Goal: Check status: Check status

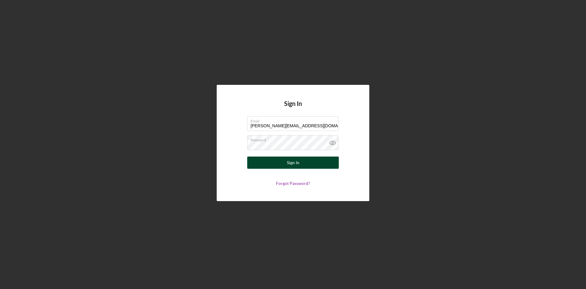
type input "[PERSON_NAME][EMAIL_ADDRESS][DOMAIN_NAME]"
click at [309, 162] on button "Sign In" at bounding box center [293, 163] width 92 height 12
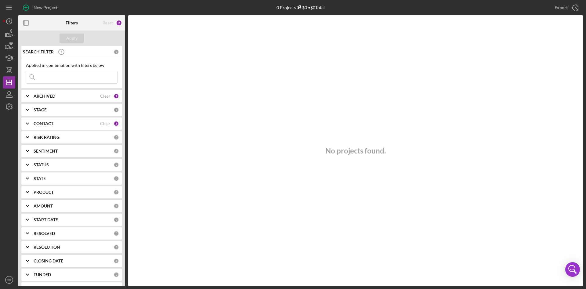
click at [54, 96] on b "ARCHIVED" at bounding box center [45, 96] width 22 height 5
click at [52, 98] on b "ARCHIVED" at bounding box center [45, 96] width 22 height 5
click at [50, 121] on b "CONTACT" at bounding box center [44, 123] width 20 height 5
click at [43, 123] on b "CONTACT" at bounding box center [44, 123] width 20 height 5
click at [9, 23] on icon "Icon/History" at bounding box center [9, 21] width 15 height 15
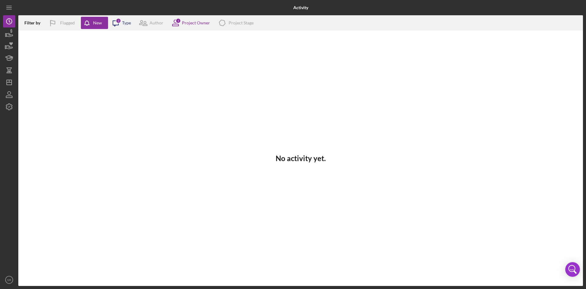
click at [118, 25] on icon at bounding box center [115, 23] width 5 height 5
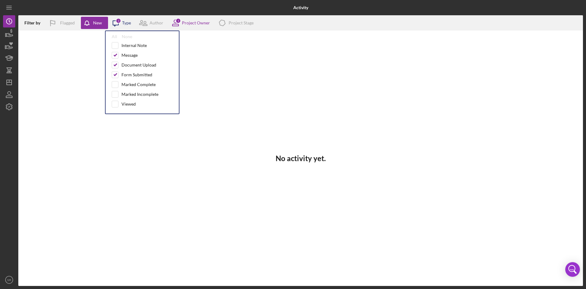
click at [117, 21] on div "3" at bounding box center [118, 20] width 5 height 5
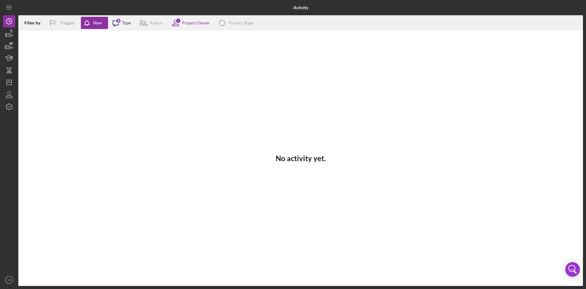
click at [117, 21] on div "3" at bounding box center [118, 20] width 5 height 5
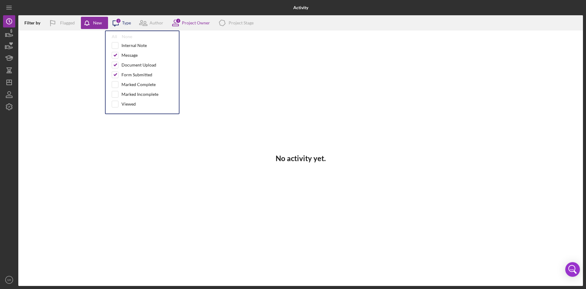
click at [116, 21] on div "3" at bounding box center [118, 20] width 5 height 5
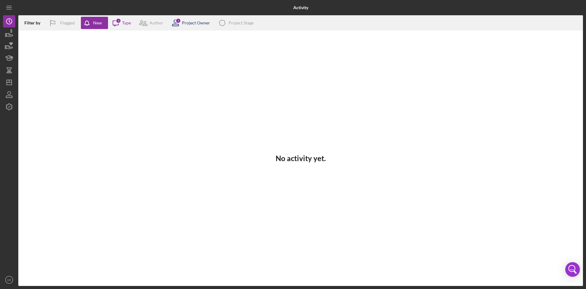
click at [181, 22] on icon at bounding box center [175, 22] width 15 height 15
click at [10, 95] on icon "button" at bounding box center [9, 94] width 15 height 15
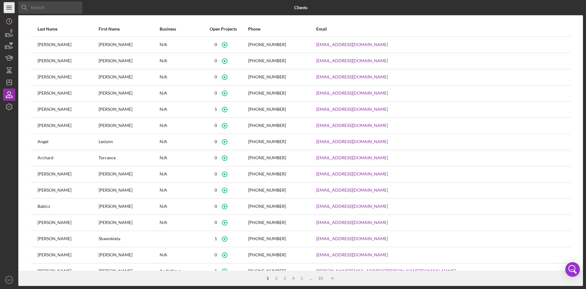
click at [8, 9] on line "button" at bounding box center [8, 9] width 5 height 0
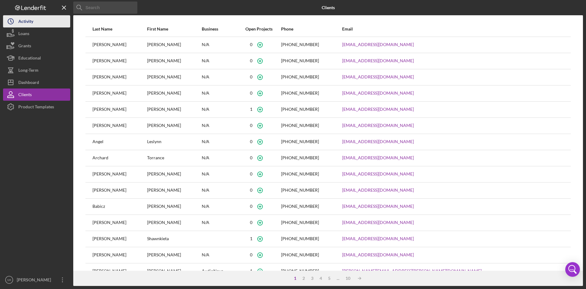
click at [27, 20] on div "Activity" at bounding box center [25, 22] width 15 height 14
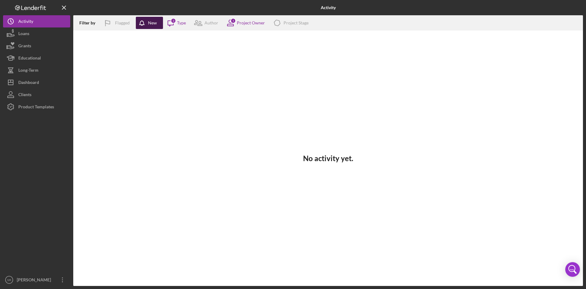
click at [152, 24] on div "New" at bounding box center [152, 23] width 9 height 12
click at [176, 24] on icon "Icon/Message" at bounding box center [170, 22] width 15 height 15
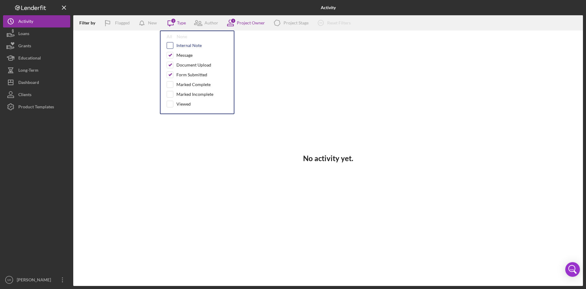
click at [172, 47] on input "checkbox" at bounding box center [170, 45] width 6 height 6
checkbox input "true"
click at [171, 85] on input "checkbox" at bounding box center [170, 84] width 6 height 6
checkbox input "true"
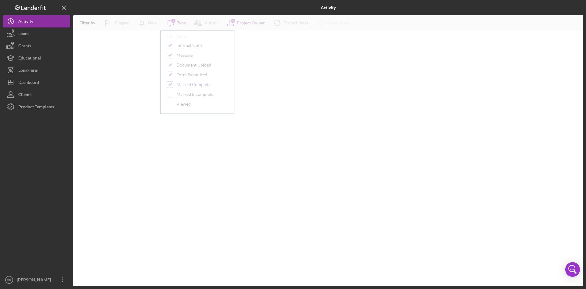
click at [170, 94] on div at bounding box center [328, 150] width 510 height 271
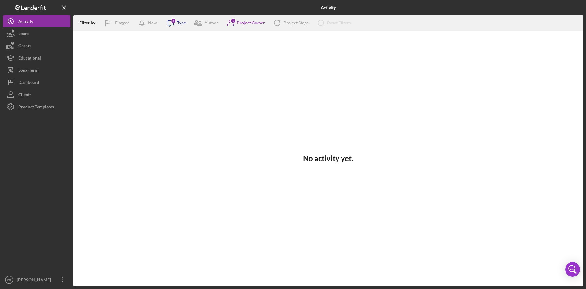
click at [180, 21] on div "Type" at bounding box center [181, 22] width 9 height 5
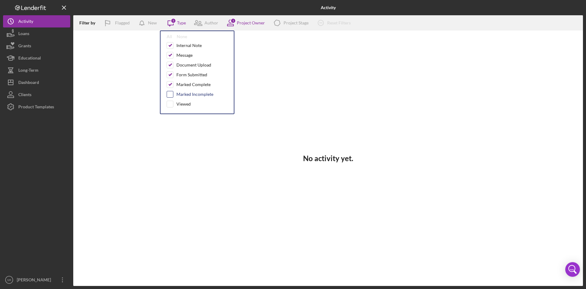
click at [169, 96] on input "checkbox" at bounding box center [170, 94] width 6 height 6
checkbox input "true"
click at [170, 104] on input "checkbox" at bounding box center [170, 104] width 6 height 6
checkbox input "false"
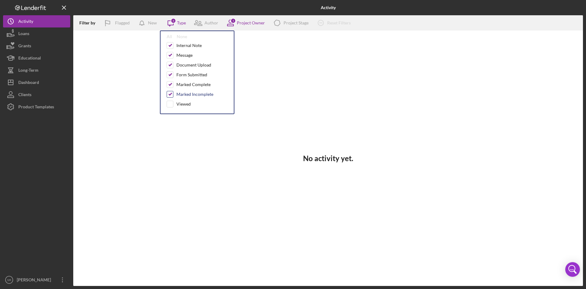
click at [170, 96] on input "checkbox" at bounding box center [170, 94] width 6 height 6
checkbox input "false"
click at [169, 85] on input "checkbox" at bounding box center [170, 84] width 6 height 6
checkbox input "false"
click at [170, 45] on input "checkbox" at bounding box center [170, 45] width 6 height 6
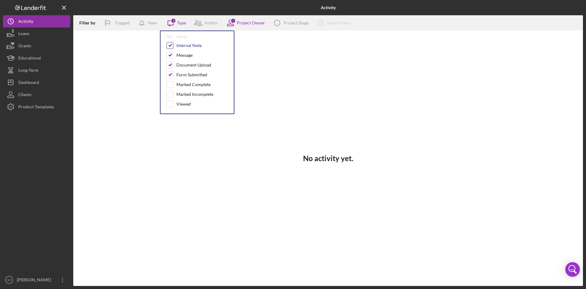
checkbox input "false"
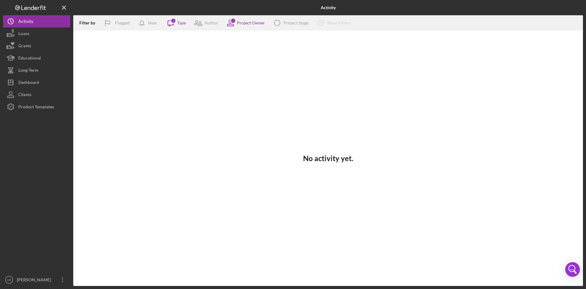
click at [266, 60] on div "No activity yet." at bounding box center [328, 158] width 510 height 255
click at [29, 48] on div "Grants" at bounding box center [24, 47] width 13 height 14
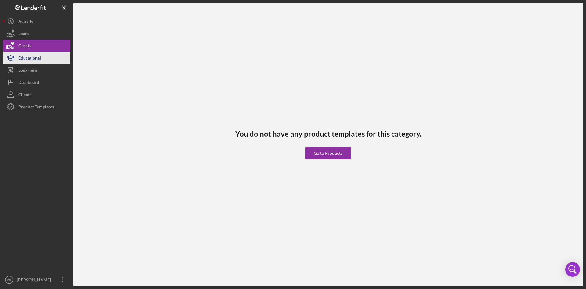
click at [38, 60] on div "Educational" at bounding box center [29, 59] width 23 height 14
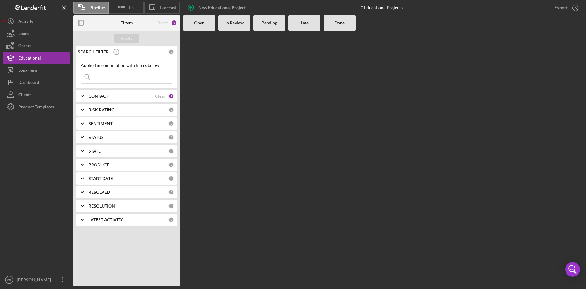
click at [100, 96] on b "CONTACT" at bounding box center [99, 96] width 20 height 5
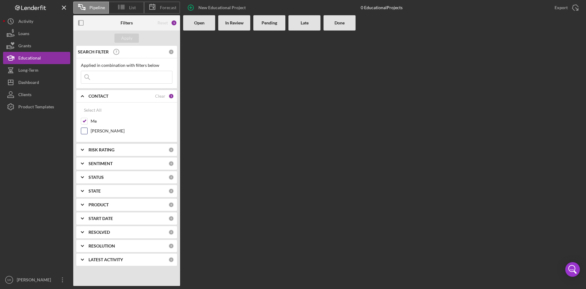
click at [96, 129] on label "[PERSON_NAME]" at bounding box center [132, 131] width 82 height 6
click at [87, 129] on input "[PERSON_NAME]" at bounding box center [84, 131] width 6 height 6
click at [96, 129] on label "[PERSON_NAME]" at bounding box center [132, 131] width 82 height 6
click at [87, 129] on input "[PERSON_NAME]" at bounding box center [84, 131] width 6 height 6
checkbox input "false"
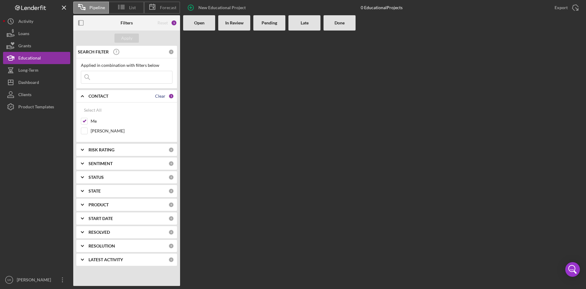
click at [161, 97] on div "Clear" at bounding box center [160, 96] width 10 height 5
click at [93, 121] on label "Me" at bounding box center [132, 121] width 82 height 6
click at [87, 121] on input "Me" at bounding box center [84, 121] width 6 height 6
checkbox input "true"
click at [232, 24] on b "In Review" at bounding box center [234, 22] width 18 height 5
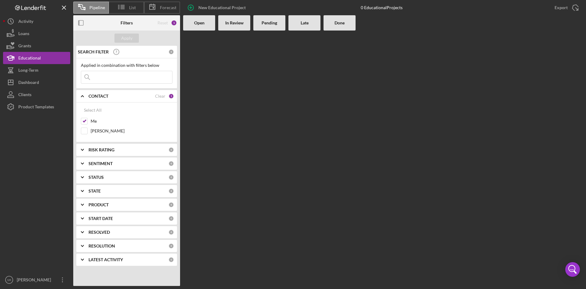
click at [82, 150] on polyline at bounding box center [82, 149] width 2 height 1
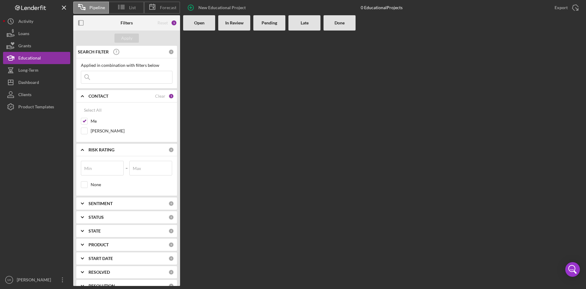
click at [82, 150] on icon "Icon/Expander" at bounding box center [82, 149] width 15 height 15
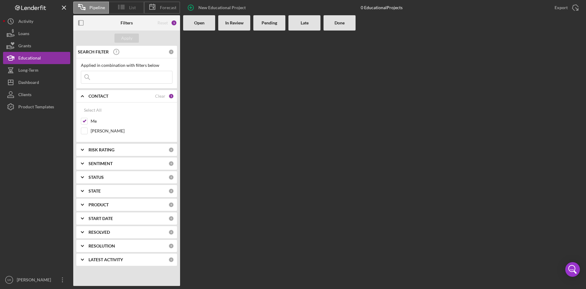
click at [128, 11] on icon at bounding box center [121, 6] width 15 height 15
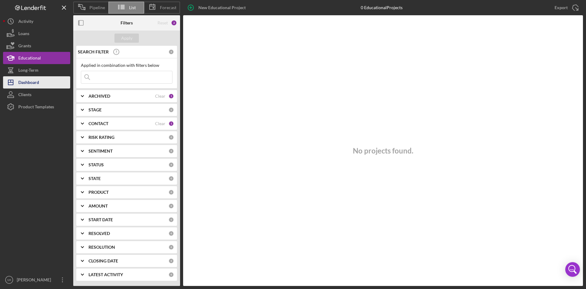
click at [36, 83] on div "Dashboard" at bounding box center [28, 83] width 21 height 14
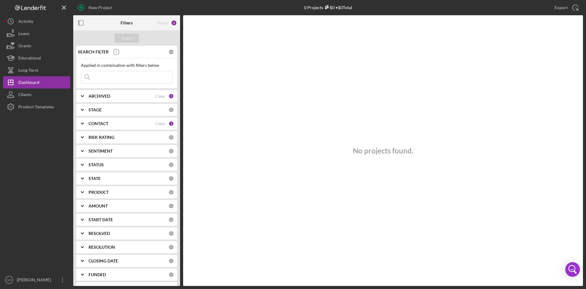
click at [102, 120] on div "CONTACT Clear 1" at bounding box center [131, 123] width 85 height 12
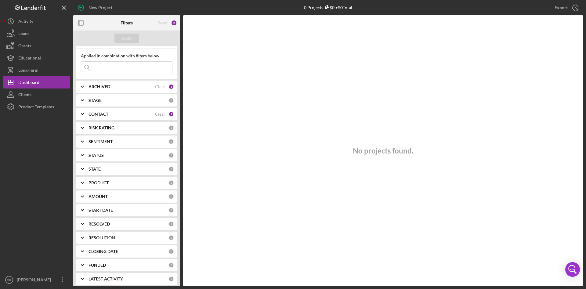
scroll to position [13, 0]
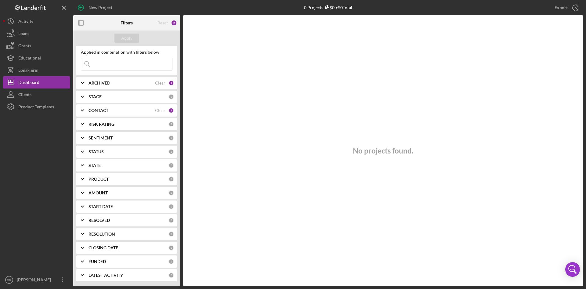
click at [91, 274] on b "LATEST ACTIVITY" at bounding box center [106, 275] width 34 height 5
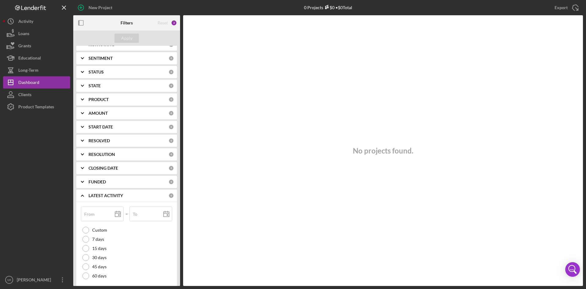
scroll to position [103, 0]
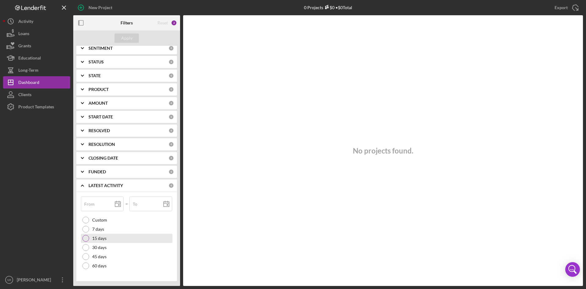
click at [87, 237] on div at bounding box center [85, 238] width 7 height 7
type input "[DATE]"
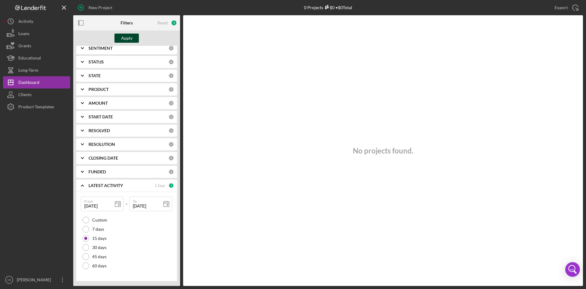
click at [124, 40] on div "Apply" at bounding box center [126, 38] width 11 height 9
click at [83, 185] on icon "Icon/Expander" at bounding box center [82, 185] width 15 height 15
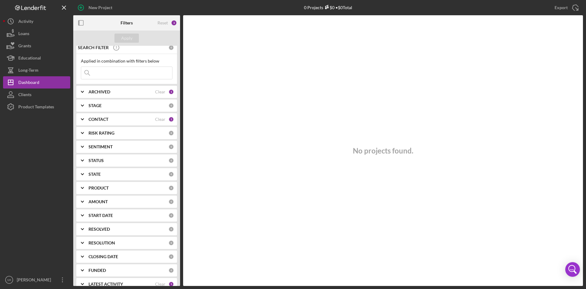
scroll to position [0, 0]
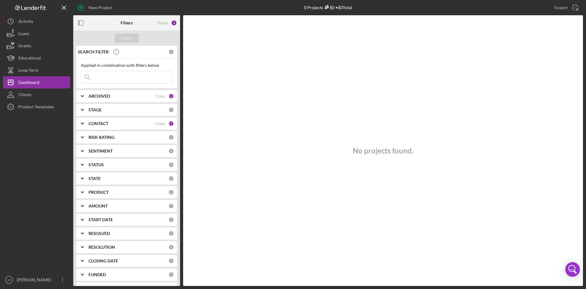
click at [82, 124] on polyline at bounding box center [82, 123] width 2 height 1
click at [82, 124] on icon "Icon/Expander" at bounding box center [82, 123] width 15 height 15
click at [82, 25] on icon "button" at bounding box center [81, 23] width 14 height 14
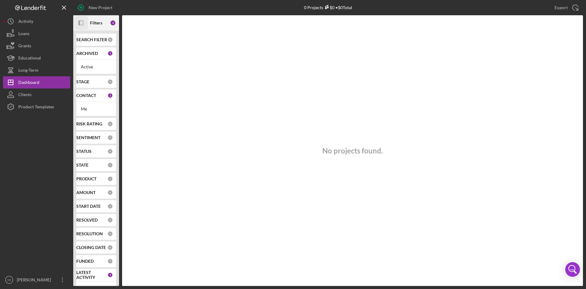
click at [82, 25] on rect "button" at bounding box center [81, 23] width 4 height 4
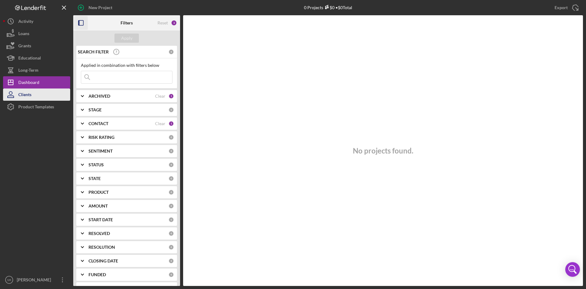
click at [28, 95] on div "Clients" at bounding box center [24, 96] width 13 height 14
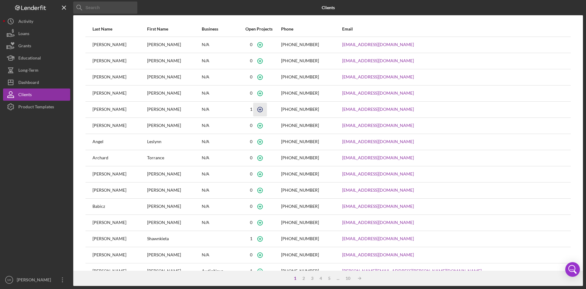
click at [267, 110] on icon "button" at bounding box center [260, 110] width 14 height 14
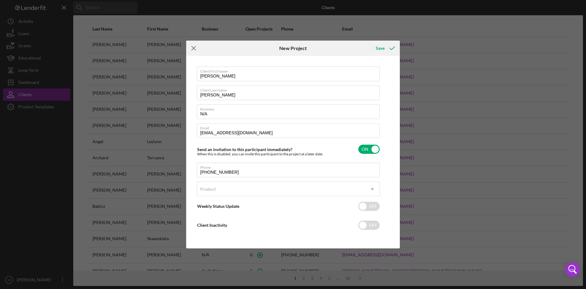
click at [192, 47] on line at bounding box center [194, 48] width 4 height 4
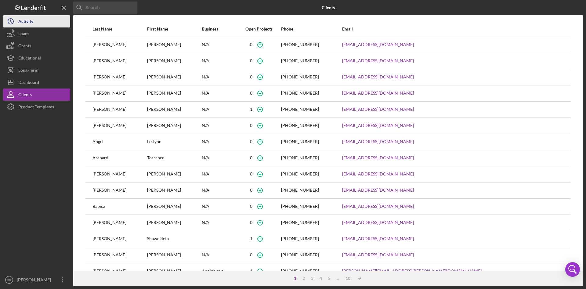
click at [30, 23] on div "Activity" at bounding box center [25, 22] width 15 height 14
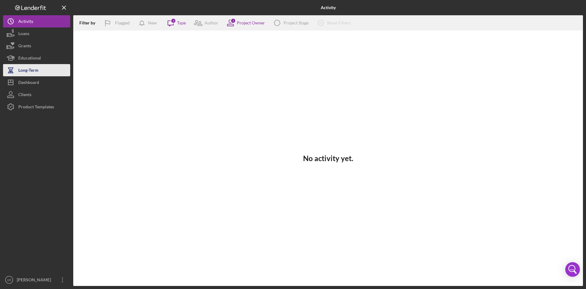
click at [39, 72] on button "Long-Term" at bounding box center [36, 70] width 67 height 12
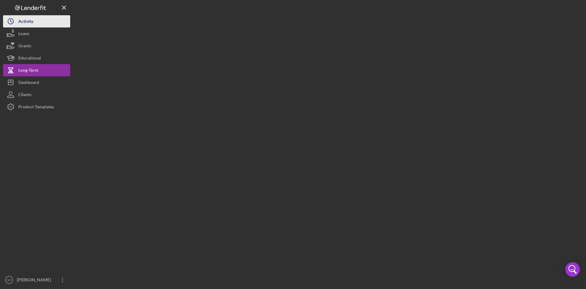
click at [20, 22] on div "Activity" at bounding box center [25, 22] width 15 height 14
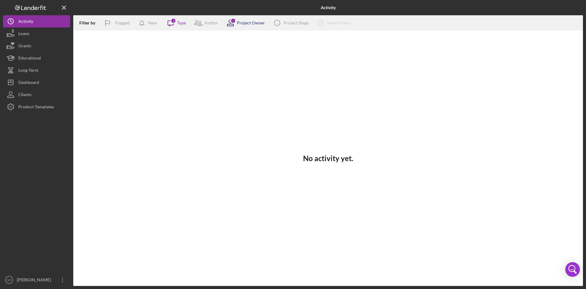
click at [257, 23] on div "Project Owner" at bounding box center [251, 22] width 28 height 5
click at [240, 24] on div "Project Owner" at bounding box center [251, 22] width 28 height 5
click at [240, 57] on div "[PERSON_NAME]" at bounding box center [253, 55] width 34 height 5
checkbox input "true"
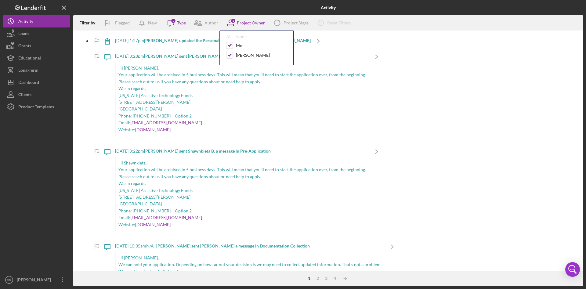
click at [251, 112] on div "Hi [PERSON_NAME], Your application will be archived in 5 business days. This wi…" at bounding box center [242, 99] width 254 height 74
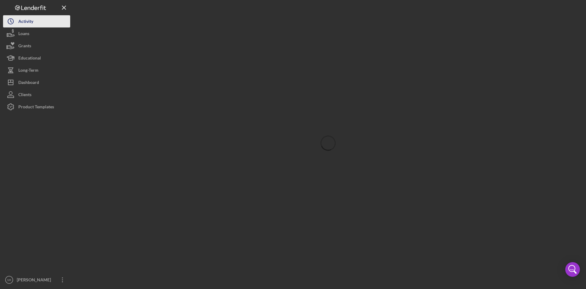
click at [18, 22] on icon "Icon/History" at bounding box center [10, 21] width 15 height 15
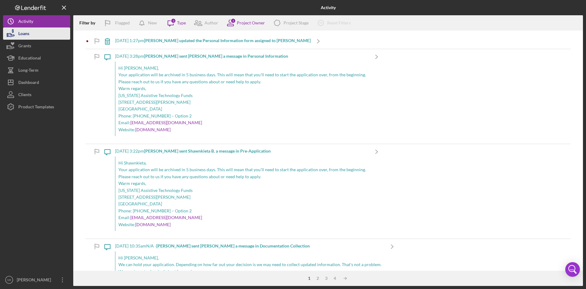
click at [20, 34] on div "Loans" at bounding box center [23, 34] width 11 height 14
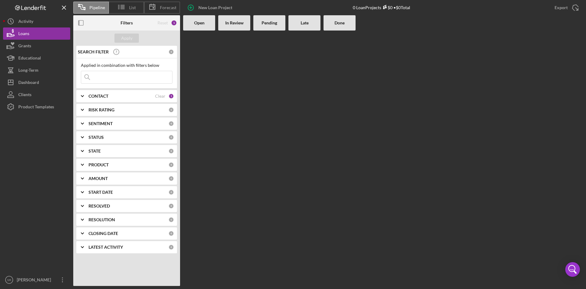
click at [268, 23] on b "Pending" at bounding box center [270, 22] width 16 height 5
click at [99, 98] on b "CONTACT" at bounding box center [99, 96] width 20 height 5
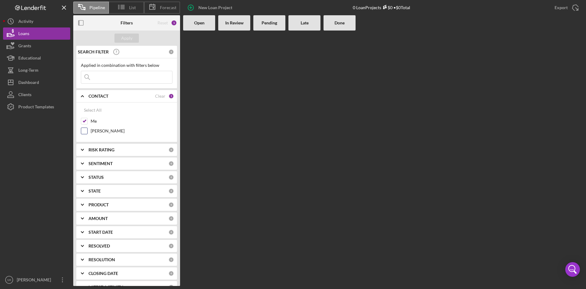
click at [99, 129] on label "[PERSON_NAME]" at bounding box center [132, 131] width 82 height 6
click at [87, 129] on input "[PERSON_NAME]" at bounding box center [84, 131] width 6 height 6
checkbox input "true"
click at [126, 40] on div "Apply" at bounding box center [126, 38] width 11 height 9
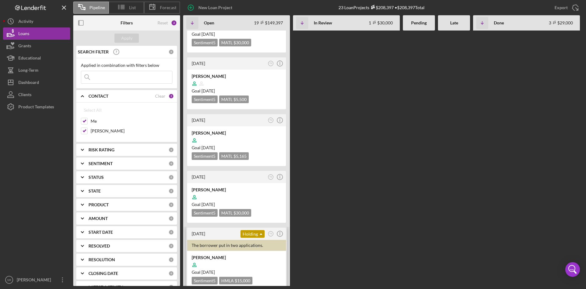
scroll to position [498, 0]
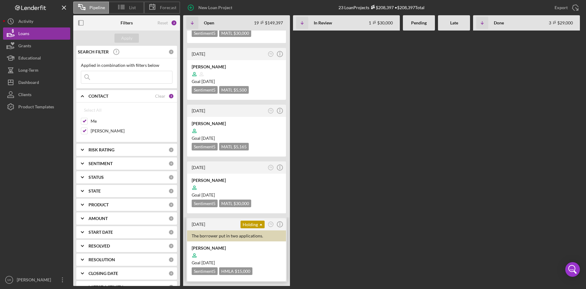
click at [208, 218] on div "[DATE] Holding Icon/Dropdown Arrow TS Icon/Info" at bounding box center [236, 224] width 99 height 12
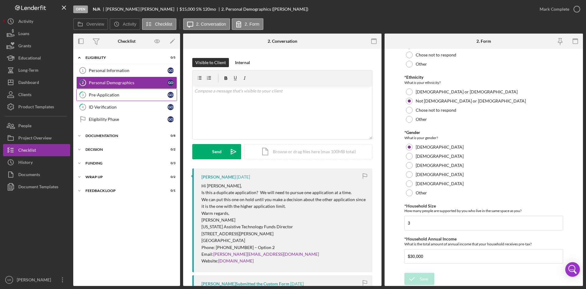
click at [121, 96] on div "Pre-Application" at bounding box center [128, 94] width 79 height 5
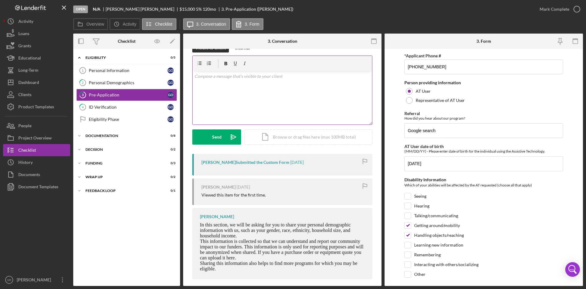
scroll to position [20, 0]
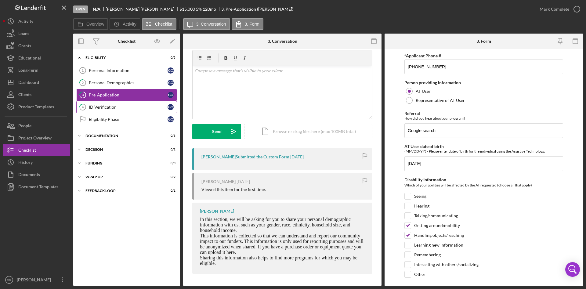
click at [107, 110] on link "4 ID Verification G O" at bounding box center [126, 107] width 101 height 12
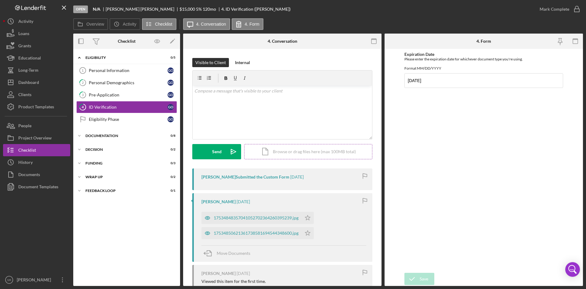
scroll to position [31, 0]
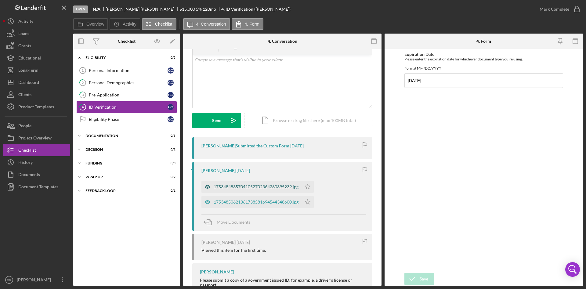
click at [229, 189] on div "17534848357041052702364260395239.jpg" at bounding box center [256, 186] width 85 height 5
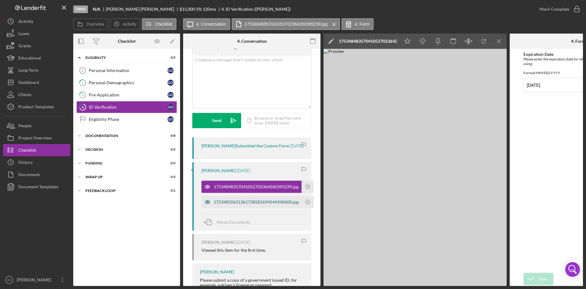
click at [226, 204] on div "17534850621361738581694544348600.jpg" at bounding box center [256, 202] width 85 height 5
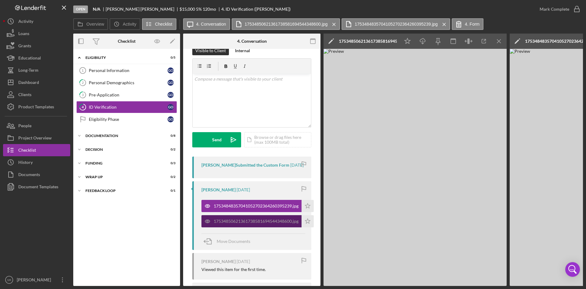
scroll to position [0, 0]
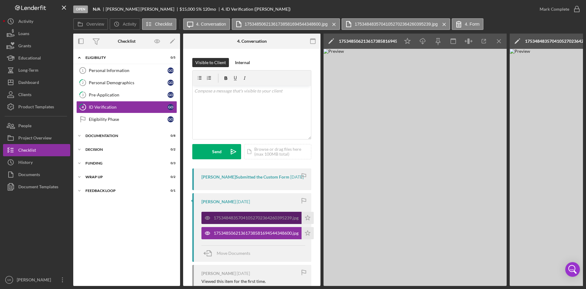
click at [231, 220] on div "17534848357041052702364260395239.jpg" at bounding box center [256, 217] width 85 height 5
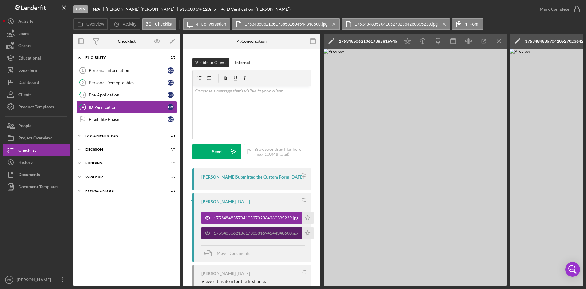
click at [229, 235] on div "17534850621361738581694544348600.jpg" at bounding box center [251, 233] width 100 height 12
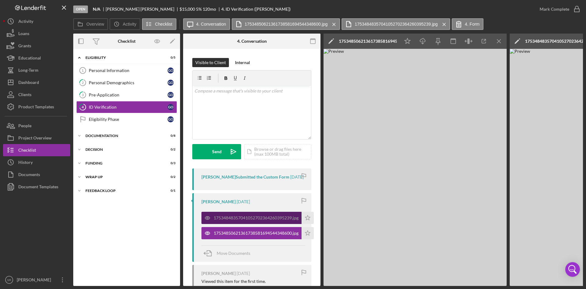
click at [229, 220] on div "17534848357041052702364260395239.jpg" at bounding box center [256, 217] width 85 height 5
click at [285, 220] on div "17534848357041052702364260395239.jpg" at bounding box center [256, 217] width 85 height 5
click at [308, 220] on polygon "button" at bounding box center [307, 217] width 5 height 5
click at [309, 223] on icon "Icon/Star" at bounding box center [308, 218] width 12 height 12
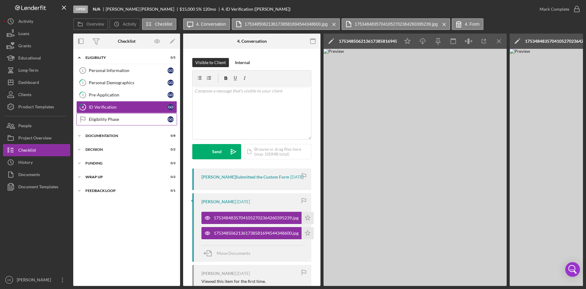
click at [119, 120] on div "Eligibility Phase" at bounding box center [128, 119] width 79 height 5
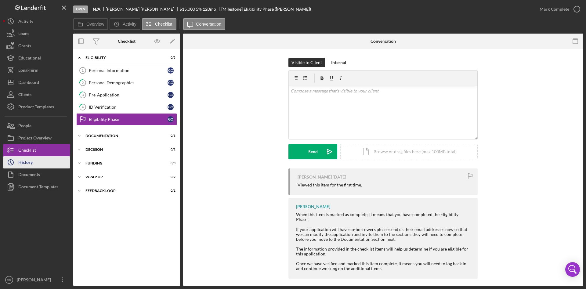
click at [37, 164] on button "Icon/History History" at bounding box center [36, 162] width 67 height 12
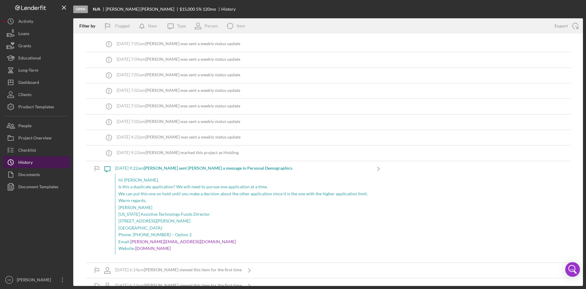
click at [37, 164] on button "Icon/History History" at bounding box center [36, 162] width 67 height 12
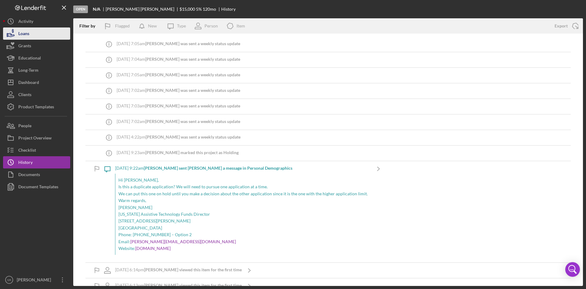
click at [23, 31] on div "Loans" at bounding box center [23, 34] width 11 height 14
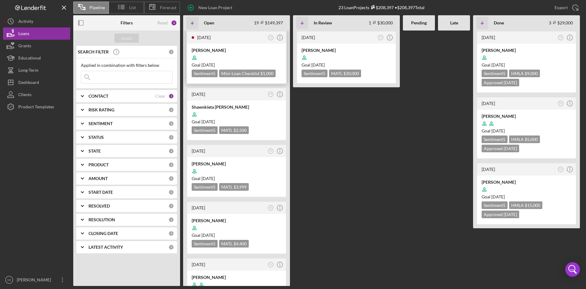
click at [211, 52] on div at bounding box center [237, 58] width 90 height 12
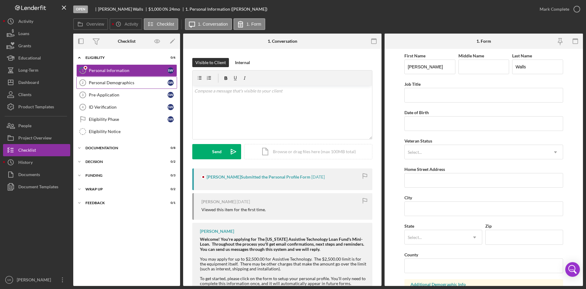
click at [114, 83] on div "Personal Demographics" at bounding box center [128, 82] width 79 height 5
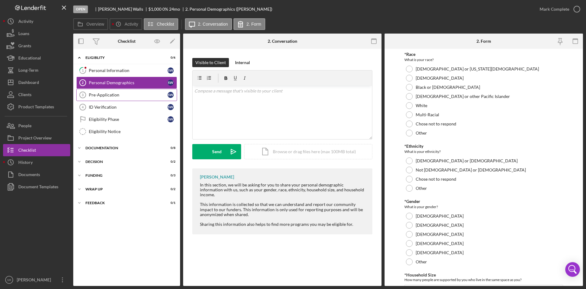
click at [109, 96] on div "Pre-Application" at bounding box center [128, 94] width 79 height 5
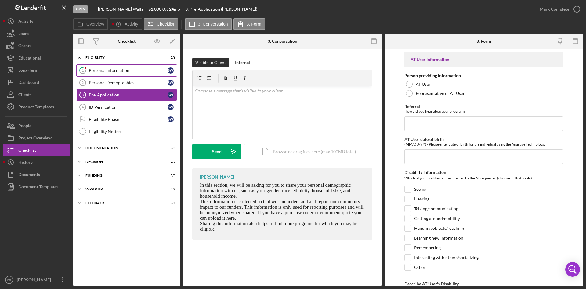
click at [118, 70] on div "Personal Information" at bounding box center [128, 70] width 79 height 5
